Goal: Find specific page/section: Find specific page/section

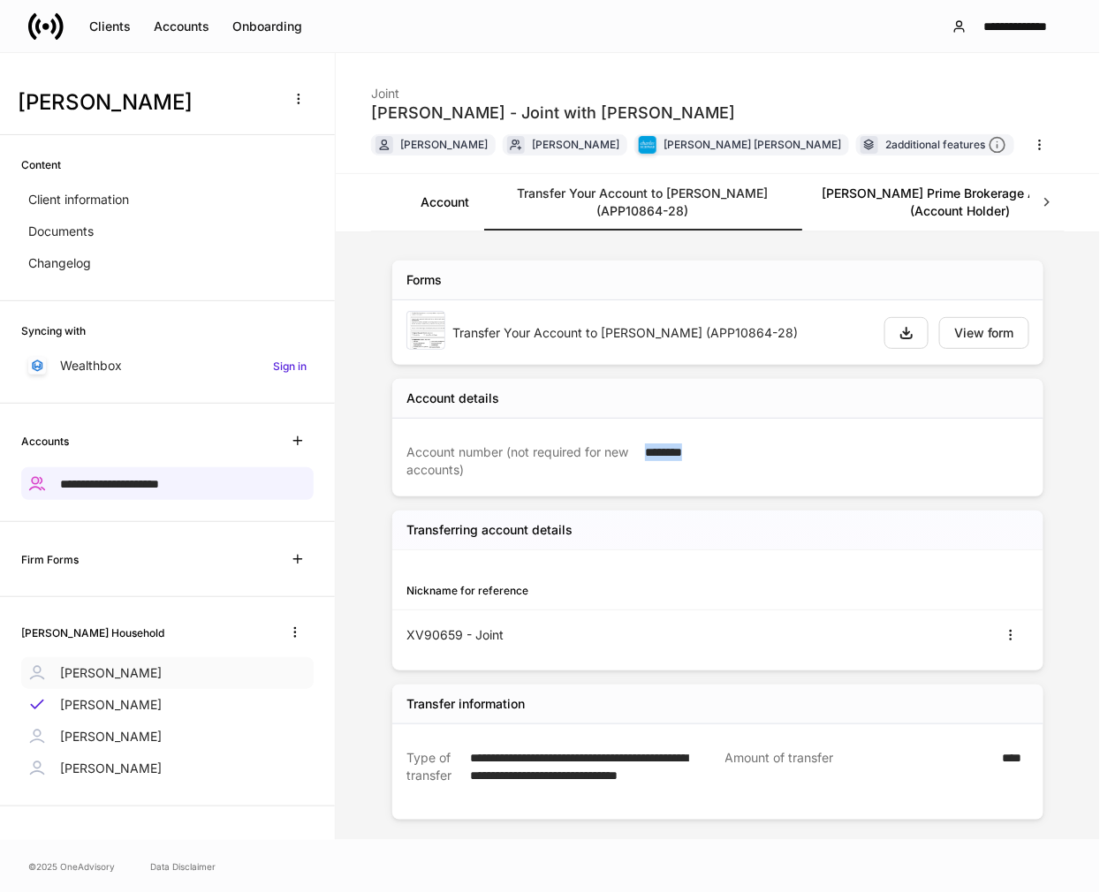
click at [81, 665] on p "[PERSON_NAME]" at bounding box center [111, 673] width 102 height 18
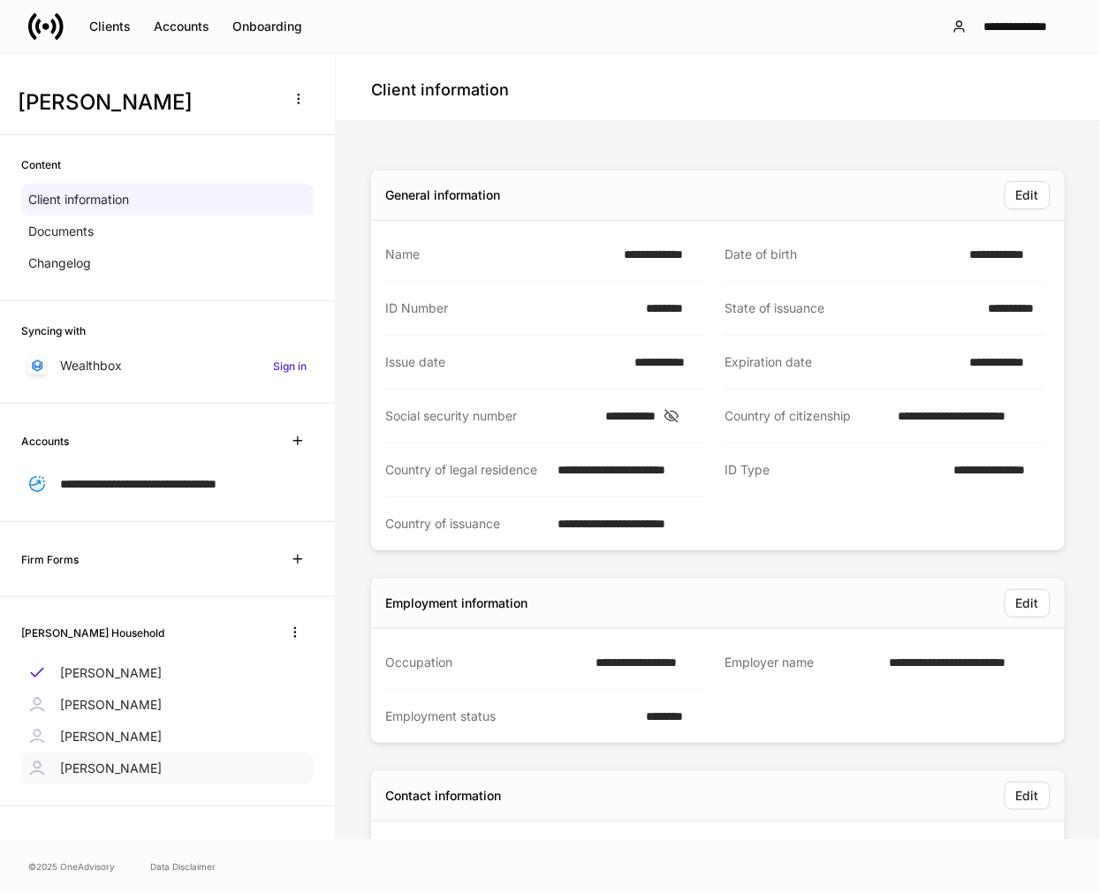
click at [71, 766] on p "[PERSON_NAME]" at bounding box center [111, 769] width 102 height 18
